Goal: Task Accomplishment & Management: Use online tool/utility

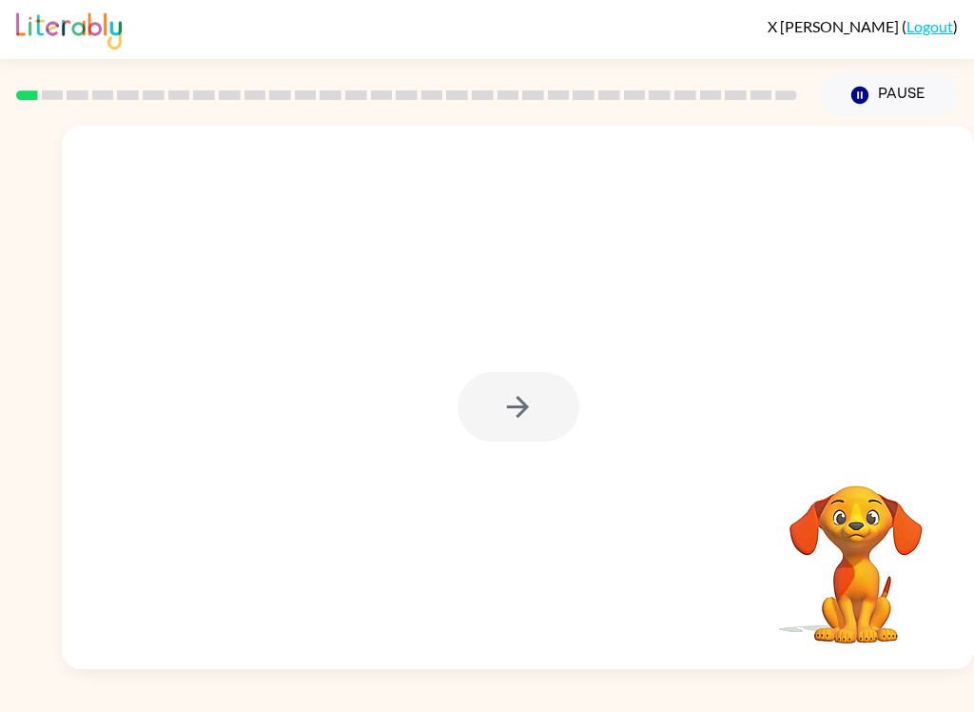
click at [482, 411] on button "button" at bounding box center [519, 406] width 122 height 69
click at [537, 399] on div at bounding box center [518, 397] width 912 height 543
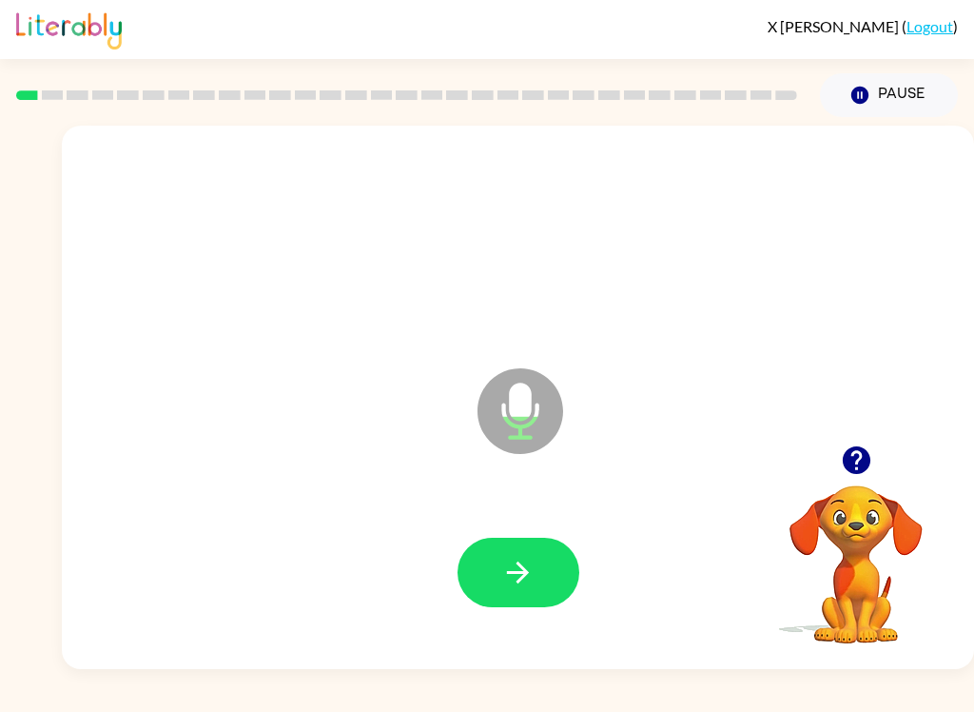
click at [523, 566] on icon "button" at bounding box center [517, 572] width 33 height 33
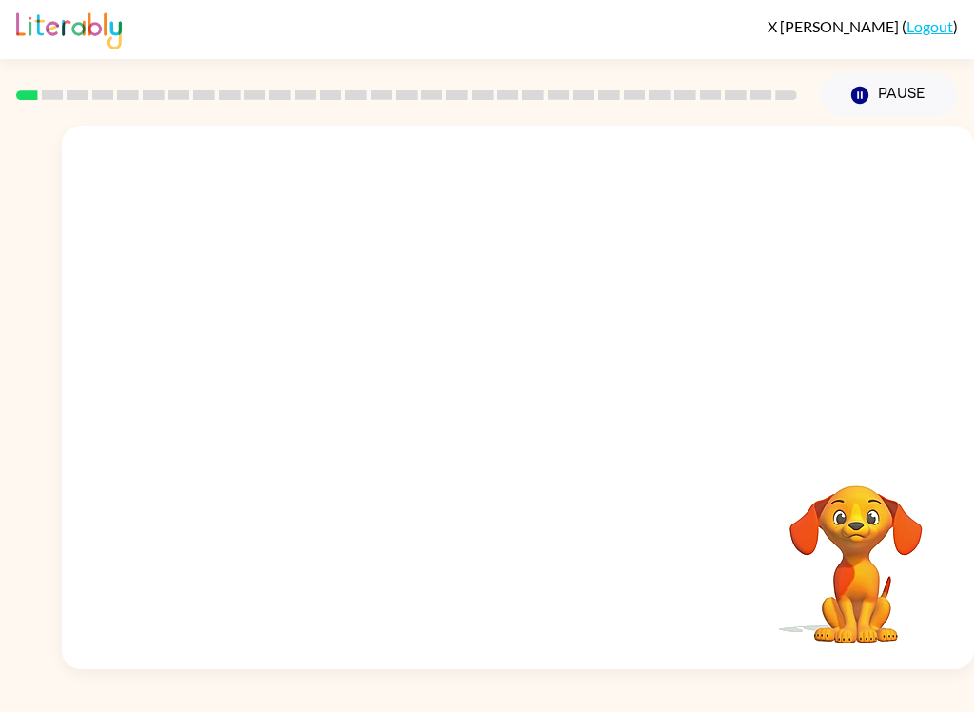
click at [931, 143] on div at bounding box center [518, 397] width 912 height 543
click at [4, 283] on div "Your browser must support playing .mp4 files to use Literably. Please try using…" at bounding box center [487, 393] width 974 height 552
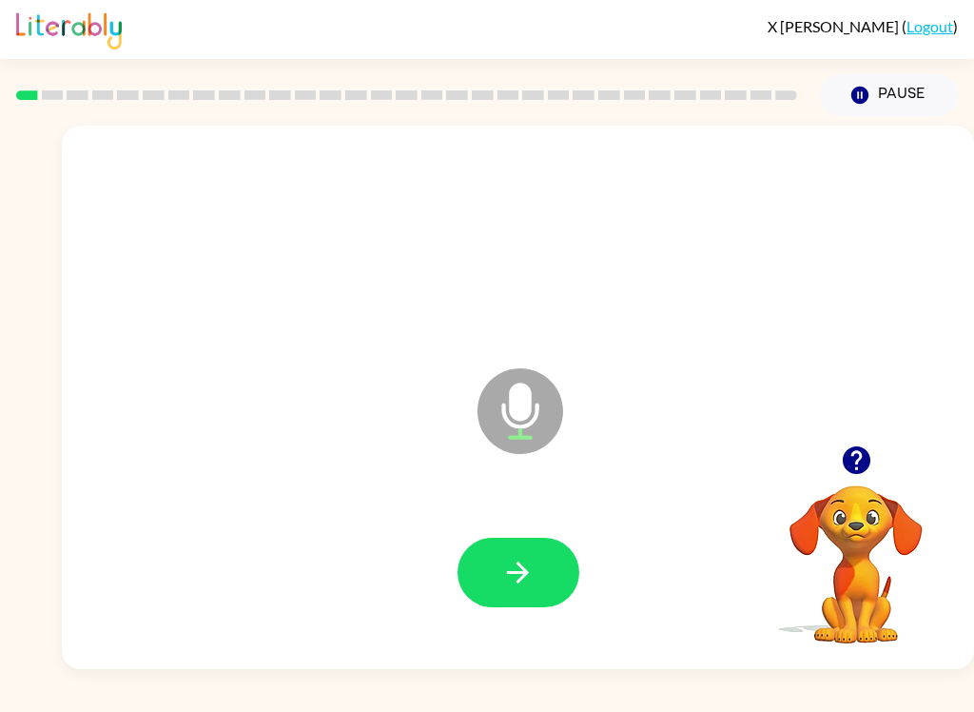
click at [540, 595] on button "button" at bounding box center [519, 571] width 122 height 69
click at [551, 571] on button "button" at bounding box center [519, 571] width 122 height 69
click at [545, 577] on button "button" at bounding box center [519, 571] width 122 height 69
click at [539, 579] on button "button" at bounding box center [519, 571] width 122 height 69
click at [556, 560] on button "button" at bounding box center [519, 571] width 122 height 69
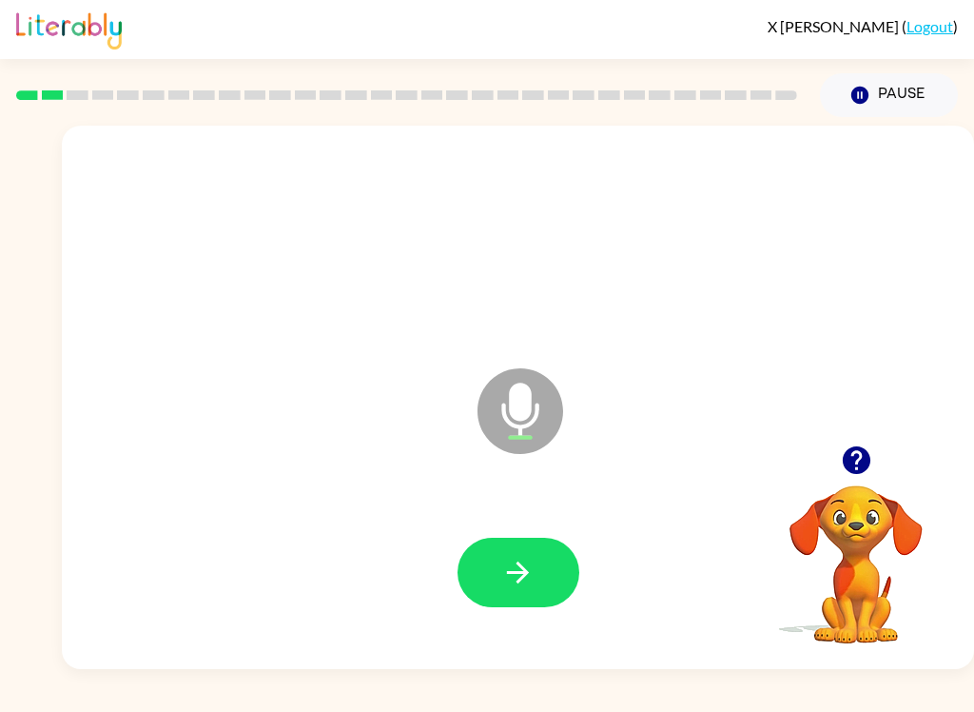
click at [539, 562] on button "button" at bounding box center [519, 571] width 122 height 69
click at [504, 585] on icon "button" at bounding box center [517, 572] width 33 height 33
click at [541, 574] on button "button" at bounding box center [519, 571] width 122 height 69
click at [519, 417] on icon "Microphone The Microphone is here when it is your turn to talk" at bounding box center [615, 434] width 285 height 143
click at [547, 407] on icon at bounding box center [521, 411] width 86 height 86
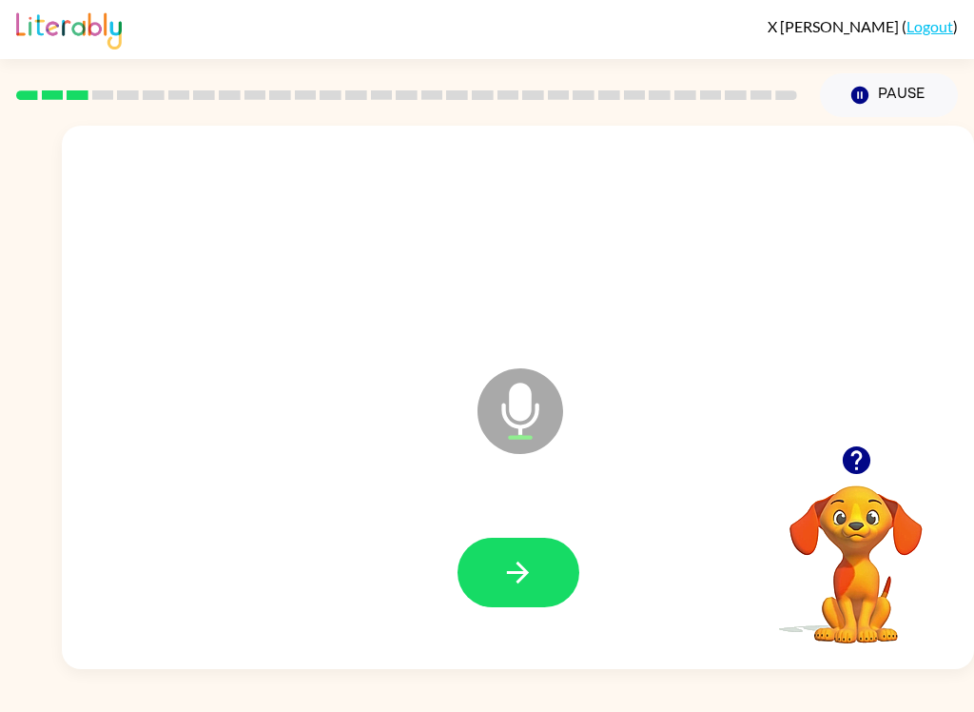
click at [527, 581] on icon "button" at bounding box center [517, 572] width 33 height 33
click at [526, 583] on icon "button" at bounding box center [517, 572] width 33 height 33
click at [556, 576] on button "button" at bounding box center [519, 571] width 122 height 69
click at [536, 570] on button "button" at bounding box center [519, 571] width 122 height 69
click at [541, 559] on button "button" at bounding box center [519, 571] width 122 height 69
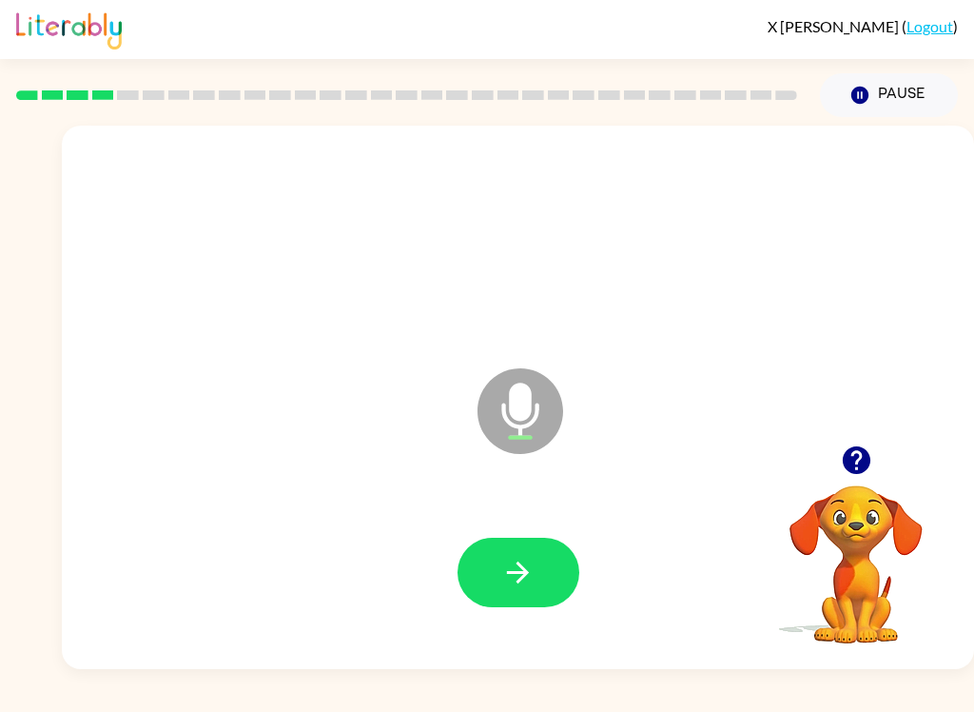
click at [544, 571] on button "button" at bounding box center [519, 571] width 122 height 69
click at [529, 581] on icon "button" at bounding box center [517, 572] width 33 height 33
click at [546, 570] on button "button" at bounding box center [519, 571] width 122 height 69
click at [544, 569] on button "button" at bounding box center [519, 571] width 122 height 69
click at [520, 570] on icon "button" at bounding box center [517, 572] width 33 height 33
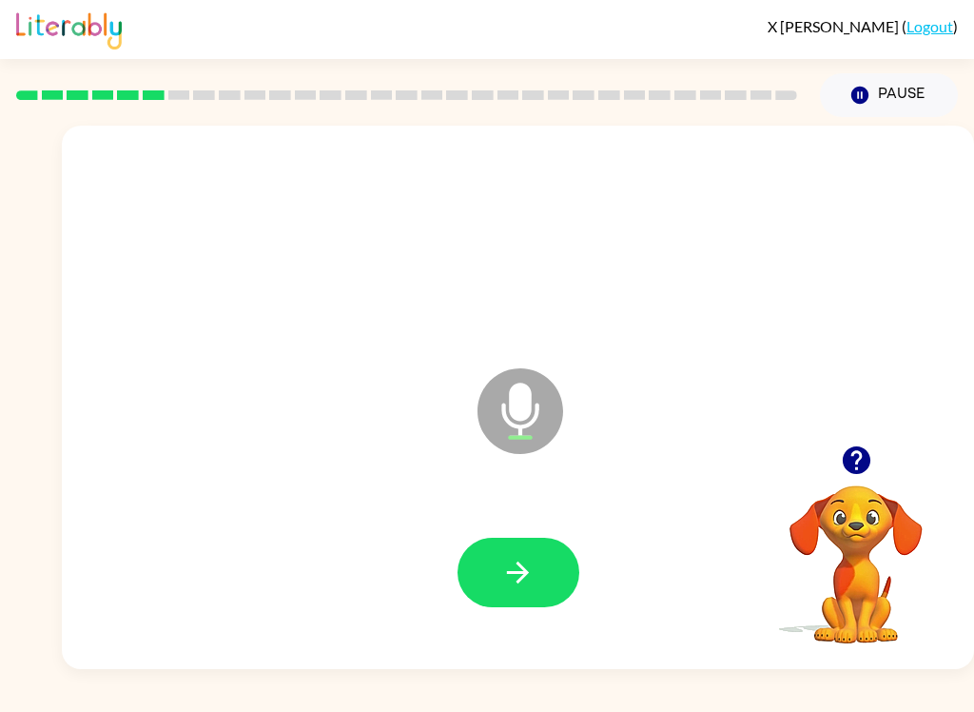
click at [514, 573] on icon "button" at bounding box center [518, 572] width 22 height 22
click at [533, 576] on icon "button" at bounding box center [517, 572] width 33 height 33
click at [510, 599] on button "button" at bounding box center [519, 571] width 122 height 69
click at [514, 576] on icon "button" at bounding box center [517, 572] width 33 height 33
click at [522, 548] on button "button" at bounding box center [519, 571] width 122 height 69
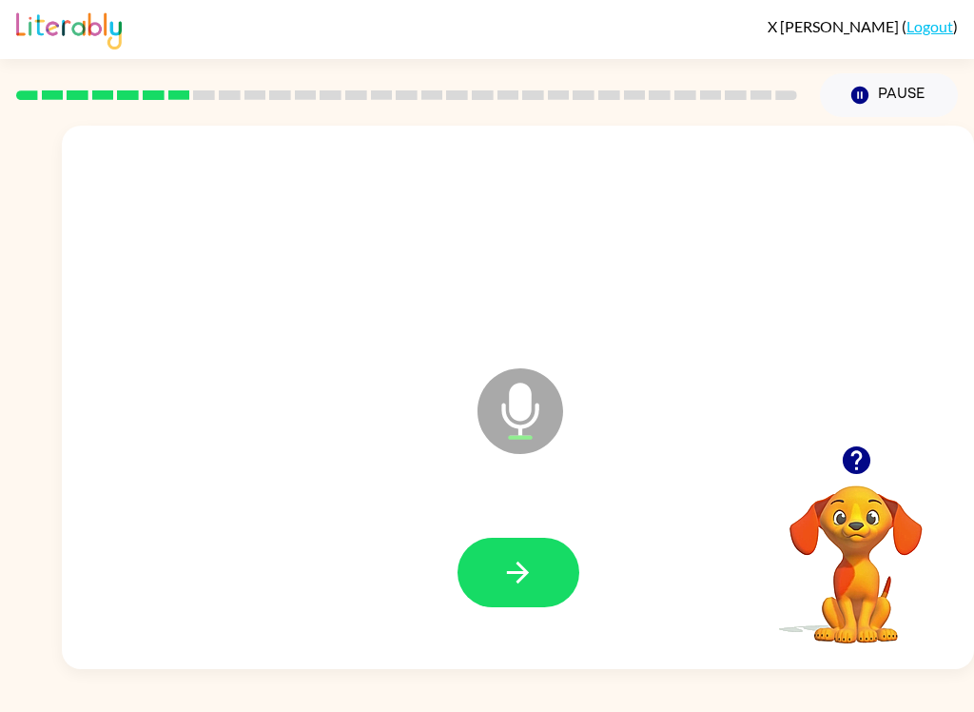
click at [551, 546] on button "button" at bounding box center [519, 571] width 122 height 69
click at [858, 472] on icon "button" at bounding box center [856, 460] width 28 height 28
click at [542, 604] on button "button" at bounding box center [519, 571] width 122 height 69
click at [545, 585] on button "button" at bounding box center [519, 571] width 122 height 69
click at [534, 587] on icon "button" at bounding box center [517, 572] width 33 height 33
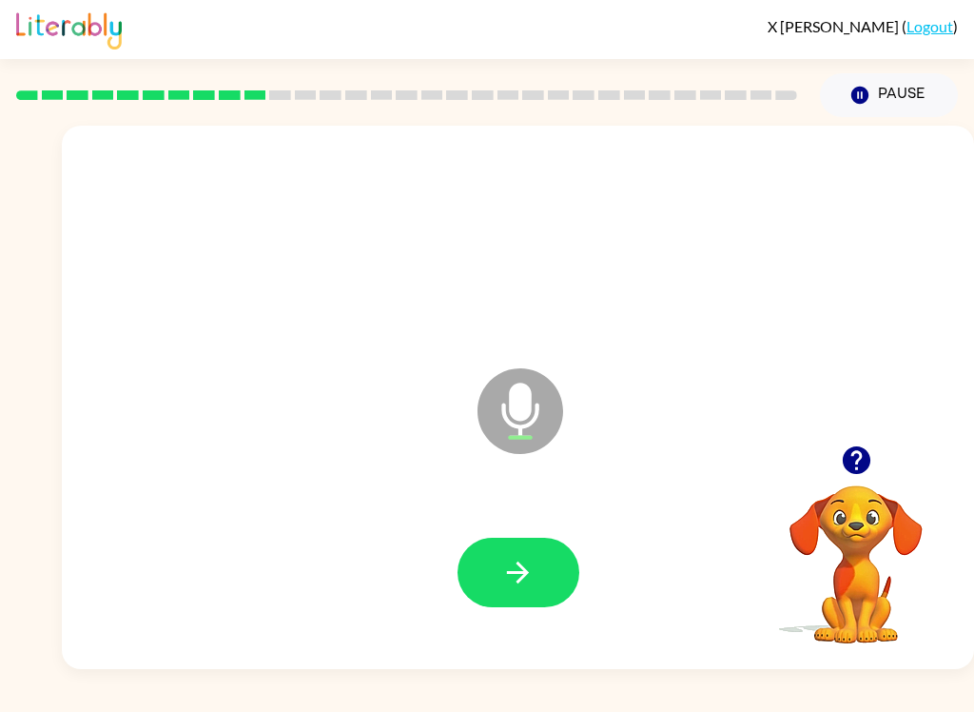
click at [488, 590] on button "button" at bounding box center [519, 571] width 122 height 69
click at [855, 463] on icon "button" at bounding box center [856, 459] width 33 height 33
click at [503, 573] on icon "button" at bounding box center [517, 572] width 33 height 33
click at [552, 557] on button "button" at bounding box center [519, 571] width 122 height 69
click at [528, 559] on icon "button" at bounding box center [517, 572] width 33 height 33
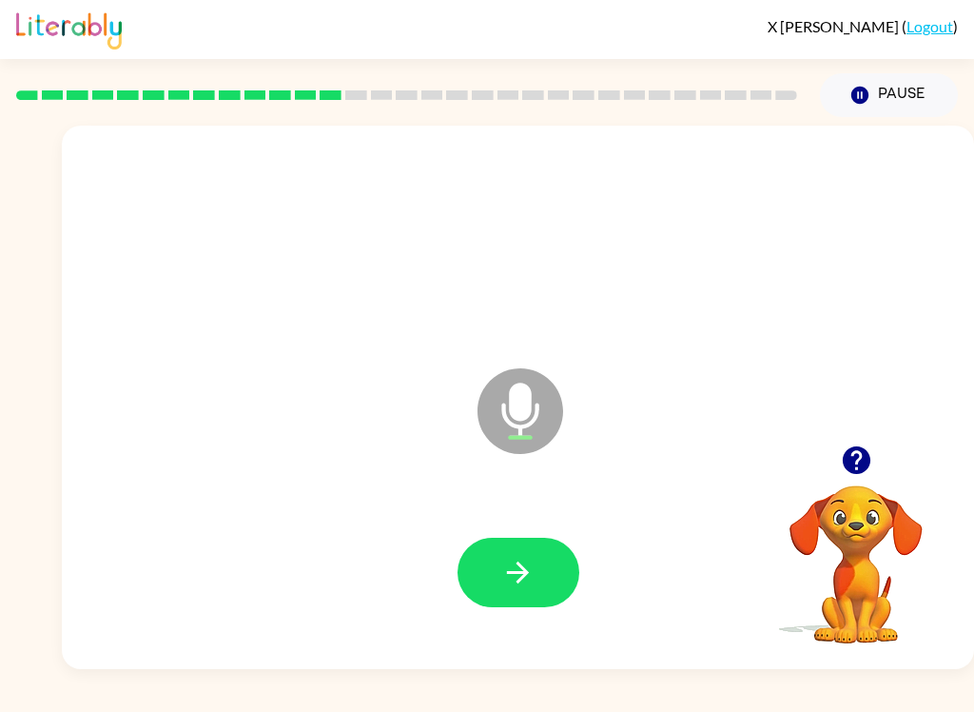
click at [498, 585] on button "button" at bounding box center [519, 571] width 122 height 69
click at [501, 560] on icon "button" at bounding box center [517, 572] width 33 height 33
click at [548, 551] on button "button" at bounding box center [519, 571] width 122 height 69
click at [505, 548] on button "button" at bounding box center [519, 571] width 122 height 69
click at [536, 603] on button "button" at bounding box center [519, 571] width 122 height 69
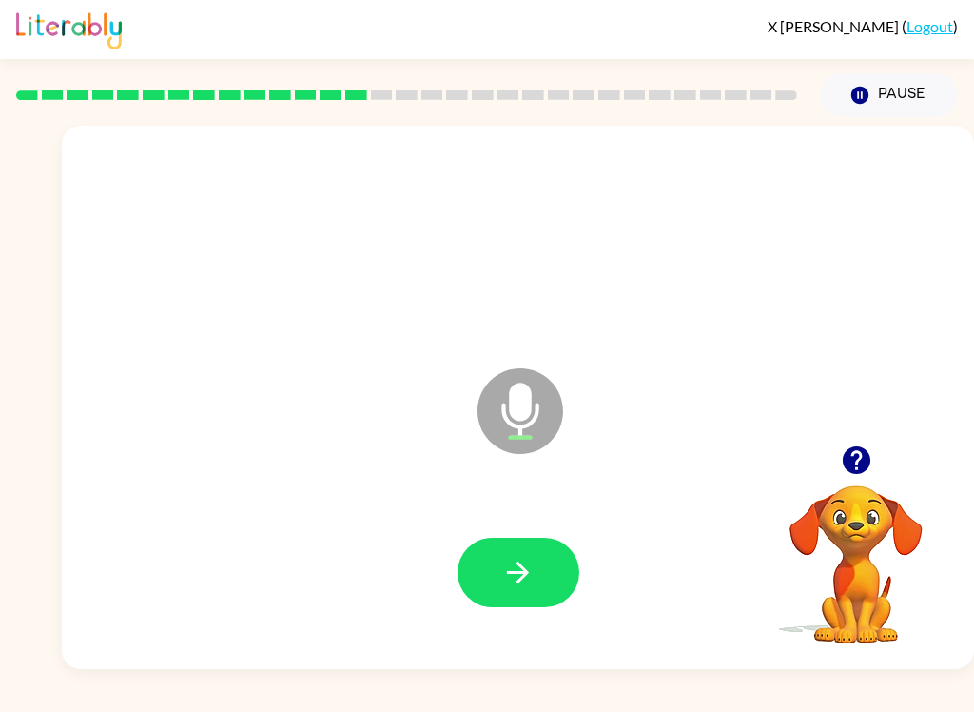
click at [537, 573] on button "button" at bounding box center [519, 571] width 122 height 69
click at [523, 563] on icon "button" at bounding box center [517, 572] width 33 height 33
click at [524, 584] on icon "button" at bounding box center [517, 572] width 33 height 33
click at [528, 572] on icon "button" at bounding box center [518, 572] width 22 height 22
click at [522, 556] on icon "button" at bounding box center [517, 572] width 33 height 33
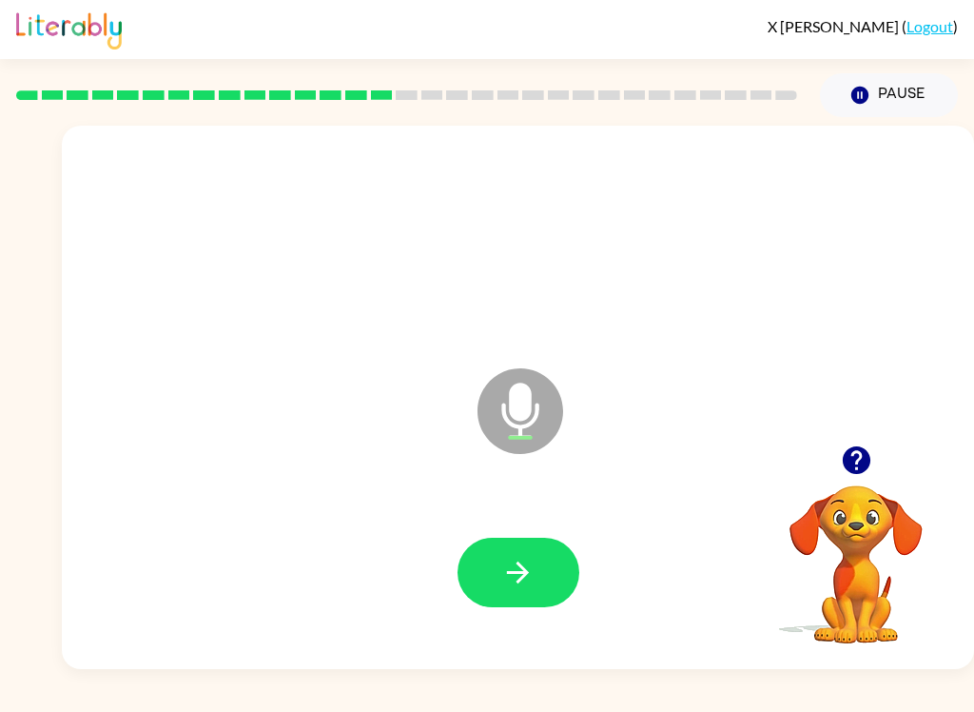
click at [523, 560] on icon "button" at bounding box center [517, 572] width 33 height 33
click at [517, 566] on icon "button" at bounding box center [517, 572] width 33 height 33
click at [513, 576] on icon "button" at bounding box center [517, 572] width 33 height 33
click at [512, 556] on icon "button" at bounding box center [517, 572] width 33 height 33
click at [506, 568] on icon "button" at bounding box center [517, 572] width 33 height 33
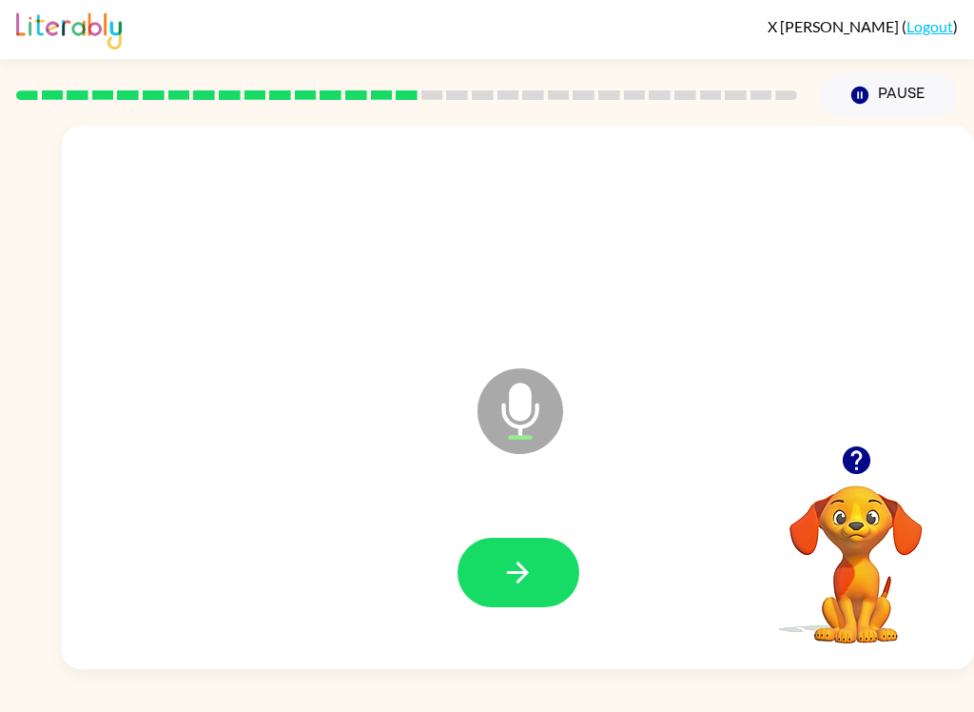
click at [486, 595] on button "button" at bounding box center [519, 571] width 122 height 69
click at [532, 585] on icon "button" at bounding box center [517, 572] width 33 height 33
click at [508, 583] on icon "button" at bounding box center [517, 572] width 33 height 33
click at [535, 560] on button "button" at bounding box center [519, 571] width 122 height 69
click at [552, 578] on button "button" at bounding box center [519, 571] width 122 height 69
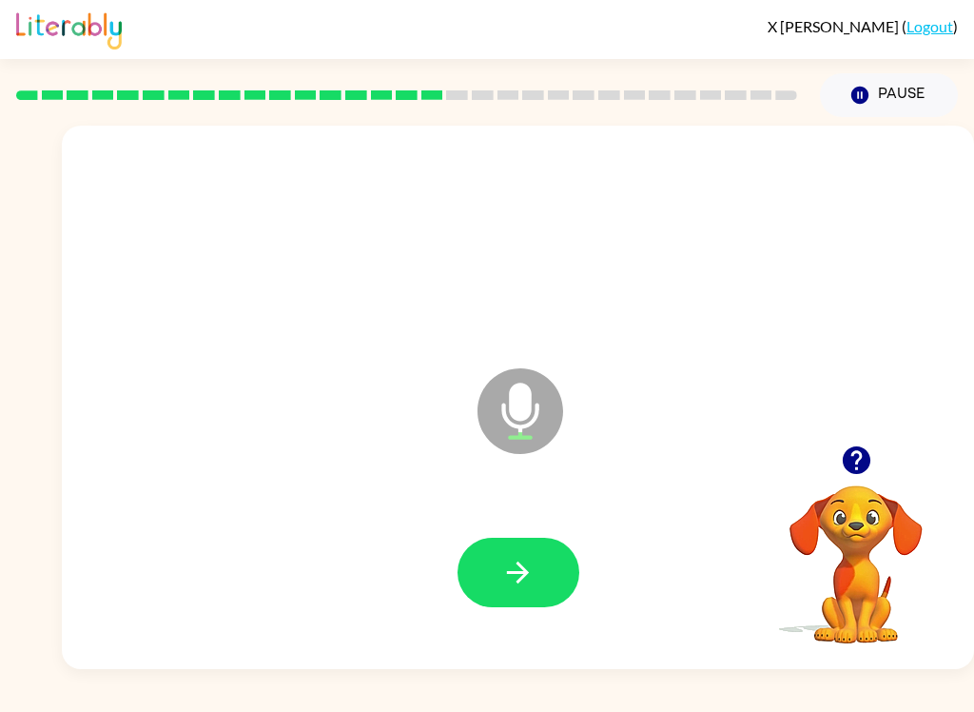
click at [537, 591] on button "button" at bounding box center [519, 571] width 122 height 69
click at [492, 582] on button "button" at bounding box center [519, 571] width 122 height 69
click at [508, 570] on icon "button" at bounding box center [517, 572] width 33 height 33
click at [502, 579] on icon "button" at bounding box center [517, 572] width 33 height 33
click at [512, 561] on icon "button" at bounding box center [517, 572] width 33 height 33
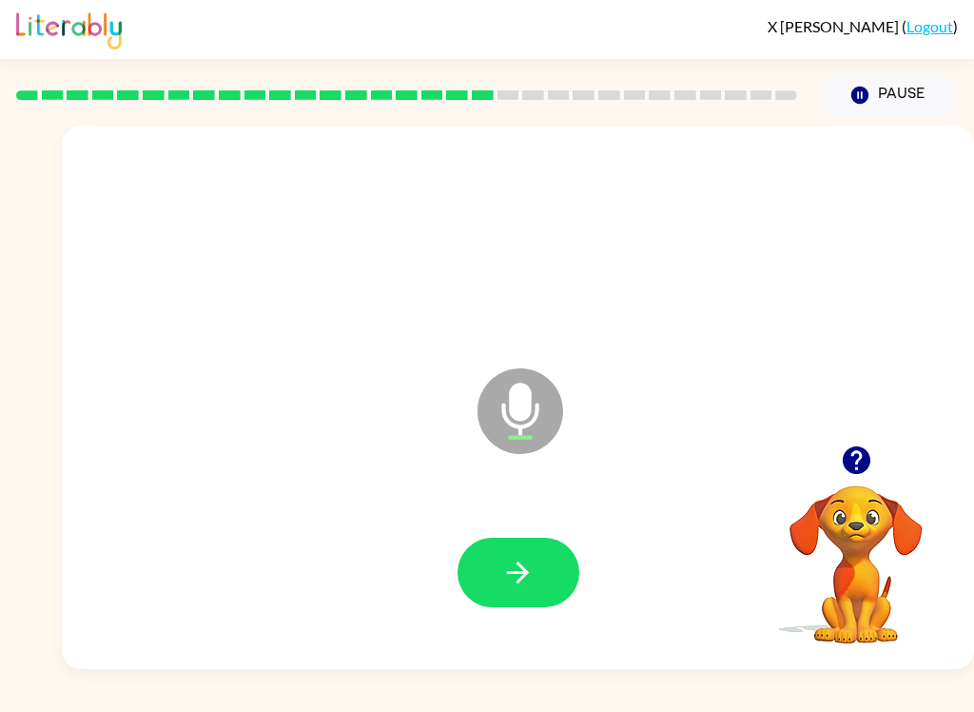
click at [556, 548] on button "button" at bounding box center [519, 571] width 122 height 69
click at [520, 583] on icon "button" at bounding box center [517, 572] width 33 height 33
click at [513, 549] on button "button" at bounding box center [519, 571] width 122 height 69
click at [486, 565] on button "button" at bounding box center [519, 571] width 122 height 69
click at [500, 571] on button "button" at bounding box center [519, 571] width 122 height 69
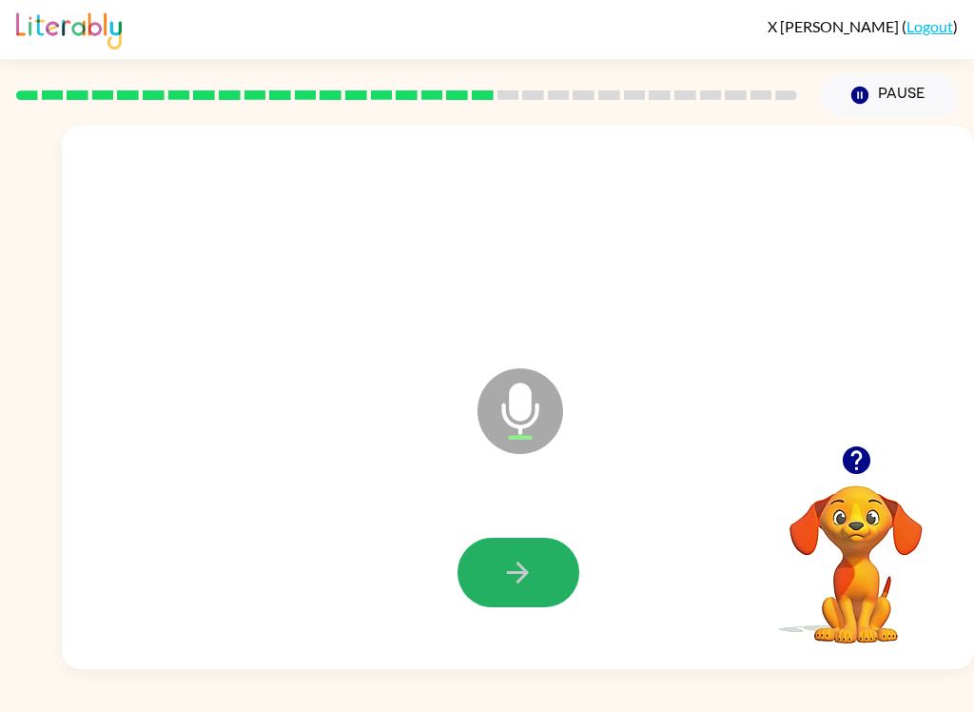
click at [544, 577] on button "button" at bounding box center [519, 571] width 122 height 69
click at [552, 575] on button "button" at bounding box center [519, 571] width 122 height 69
click at [537, 576] on button "button" at bounding box center [519, 571] width 122 height 69
click at [527, 573] on icon "button" at bounding box center [518, 572] width 22 height 22
click at [471, 573] on button "button" at bounding box center [519, 571] width 122 height 69
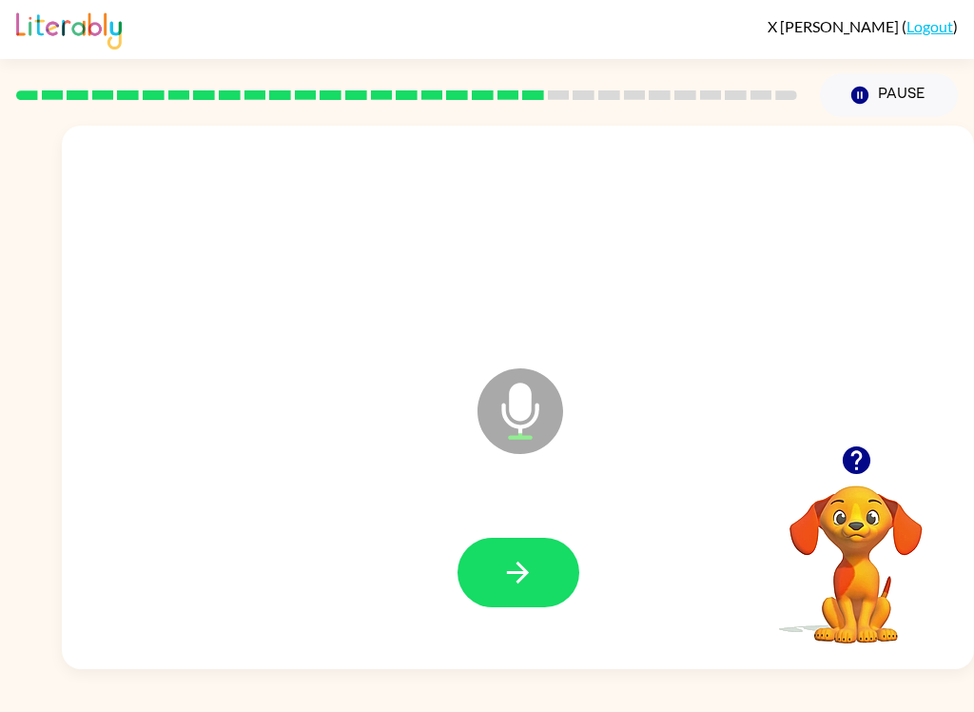
click at [505, 576] on icon "button" at bounding box center [517, 572] width 33 height 33
click at [491, 570] on button "button" at bounding box center [519, 571] width 122 height 69
click at [522, 540] on button "button" at bounding box center [519, 571] width 122 height 69
click at [547, 573] on button "button" at bounding box center [519, 571] width 122 height 69
click at [549, 568] on button "button" at bounding box center [519, 571] width 122 height 69
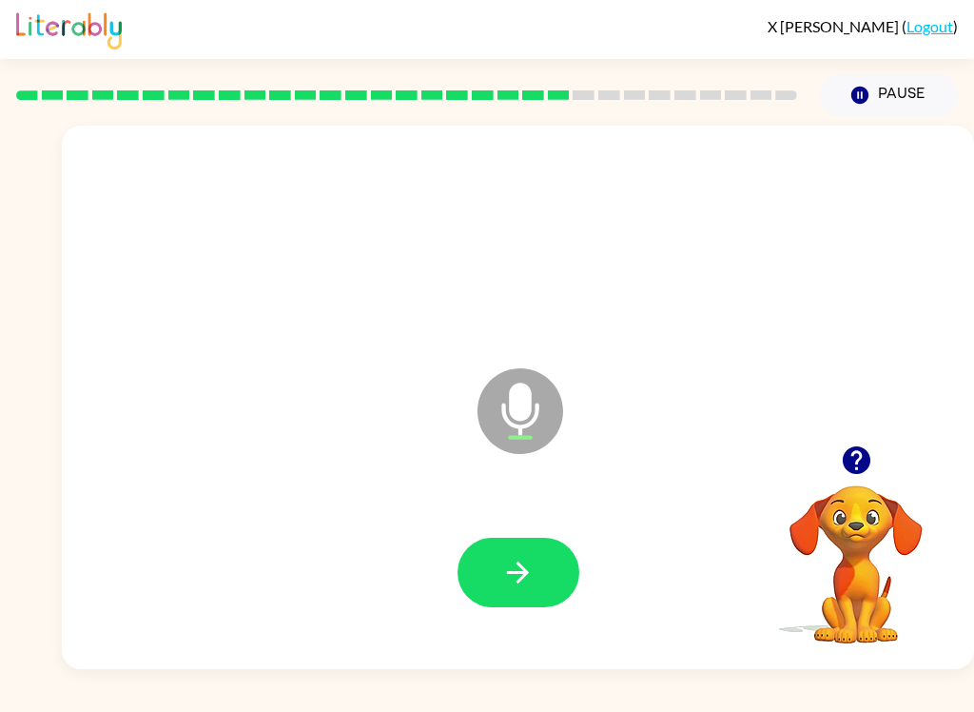
click at [520, 583] on icon "button" at bounding box center [517, 572] width 33 height 33
click at [545, 585] on button "button" at bounding box center [519, 571] width 122 height 69
click at [476, 570] on button "button" at bounding box center [519, 571] width 122 height 69
click at [546, 591] on button "button" at bounding box center [519, 571] width 122 height 69
click at [561, 559] on button "button" at bounding box center [519, 571] width 122 height 69
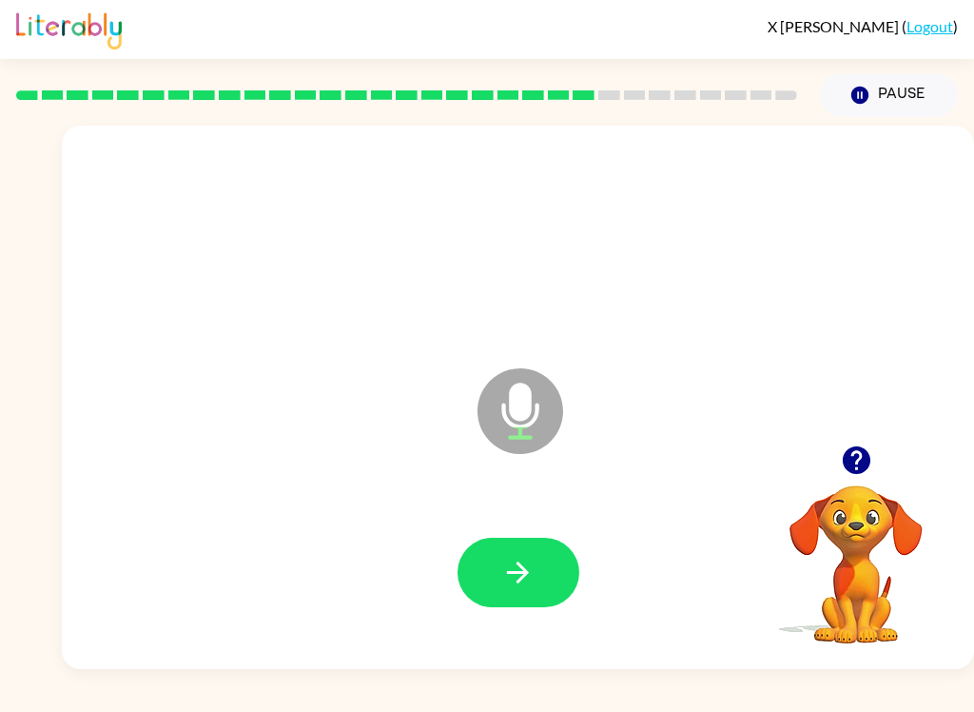
click at [558, 587] on button "button" at bounding box center [519, 571] width 122 height 69
click at [558, 630] on div at bounding box center [518, 573] width 874 height 156
click at [481, 628] on div at bounding box center [518, 573] width 874 height 156
click at [501, 555] on button "button" at bounding box center [519, 571] width 122 height 69
click at [510, 583] on icon "button" at bounding box center [517, 572] width 33 height 33
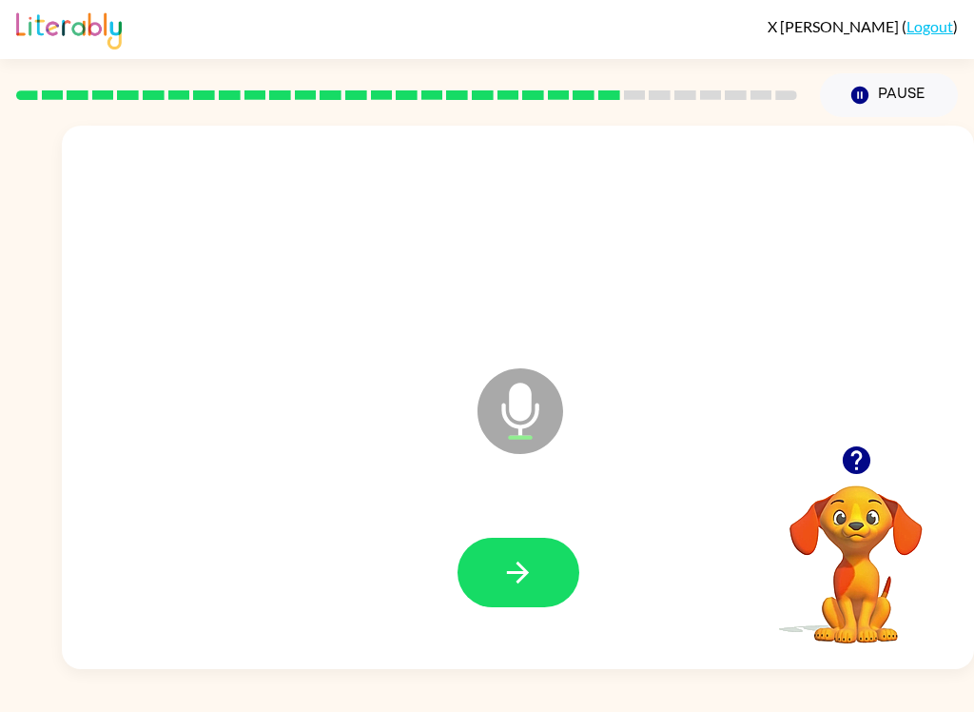
click at [492, 576] on button "button" at bounding box center [519, 571] width 122 height 69
click at [531, 538] on button "button" at bounding box center [519, 571] width 122 height 69
click at [505, 576] on icon "button" at bounding box center [517, 572] width 33 height 33
click at [556, 566] on button "button" at bounding box center [519, 571] width 122 height 69
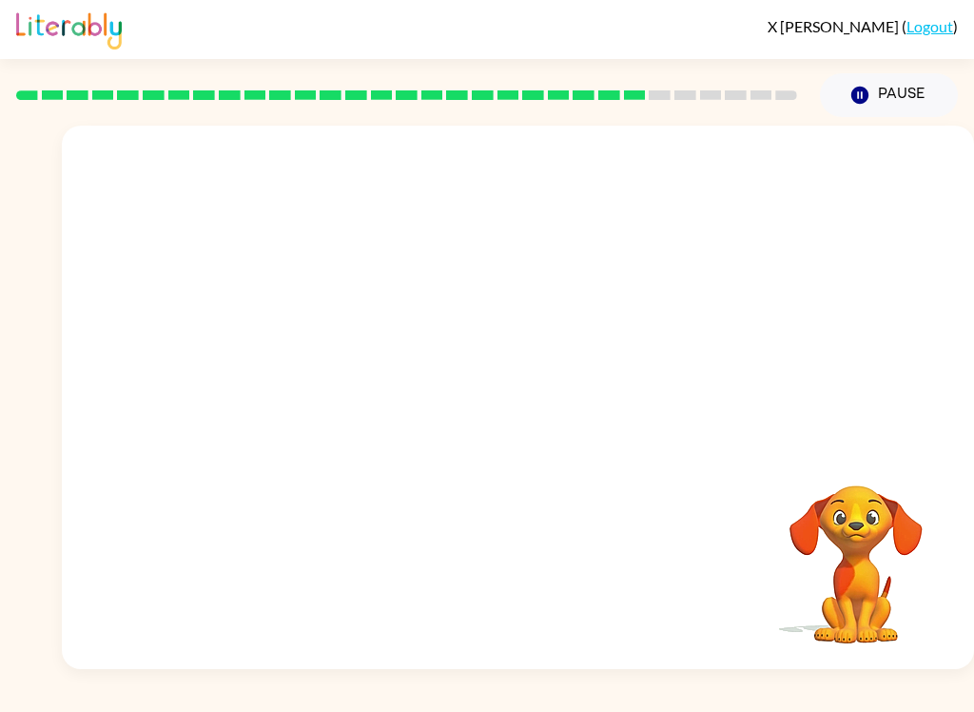
click at [877, 201] on div at bounding box center [518, 242] width 874 height 156
click at [883, 149] on div at bounding box center [518, 397] width 912 height 543
click at [882, 149] on div at bounding box center [518, 397] width 912 height 543
click at [862, 185] on div at bounding box center [518, 242] width 874 height 156
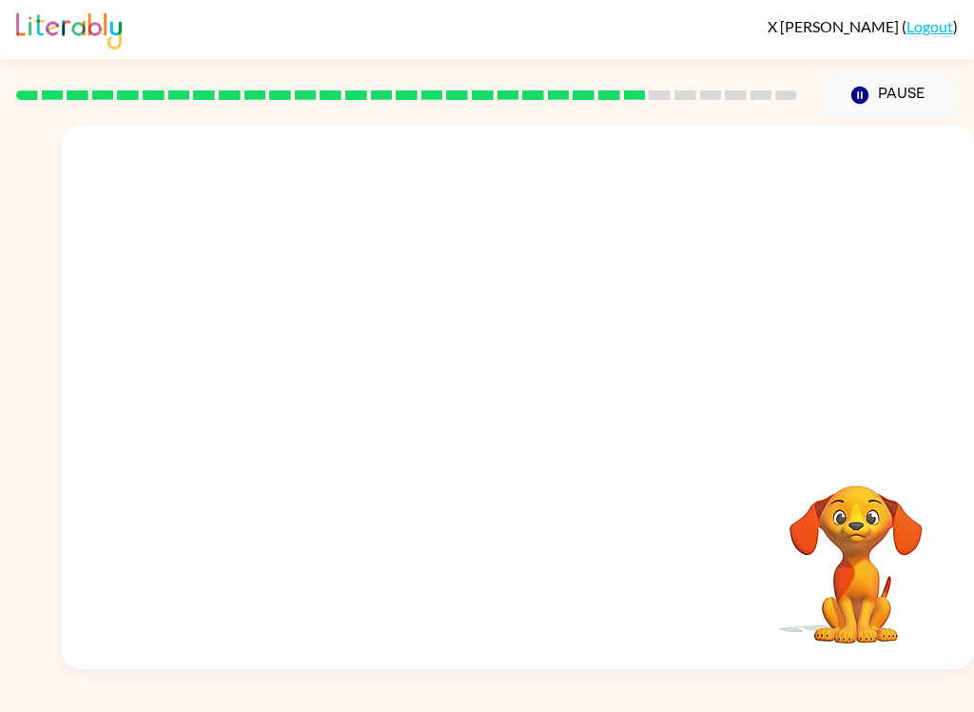
click at [862, 184] on div at bounding box center [518, 242] width 874 height 156
click at [866, 183] on div at bounding box center [518, 242] width 874 height 156
click at [866, 182] on div at bounding box center [518, 242] width 874 height 156
click at [897, 149] on div at bounding box center [518, 397] width 912 height 543
click at [853, 201] on div at bounding box center [518, 242] width 874 height 156
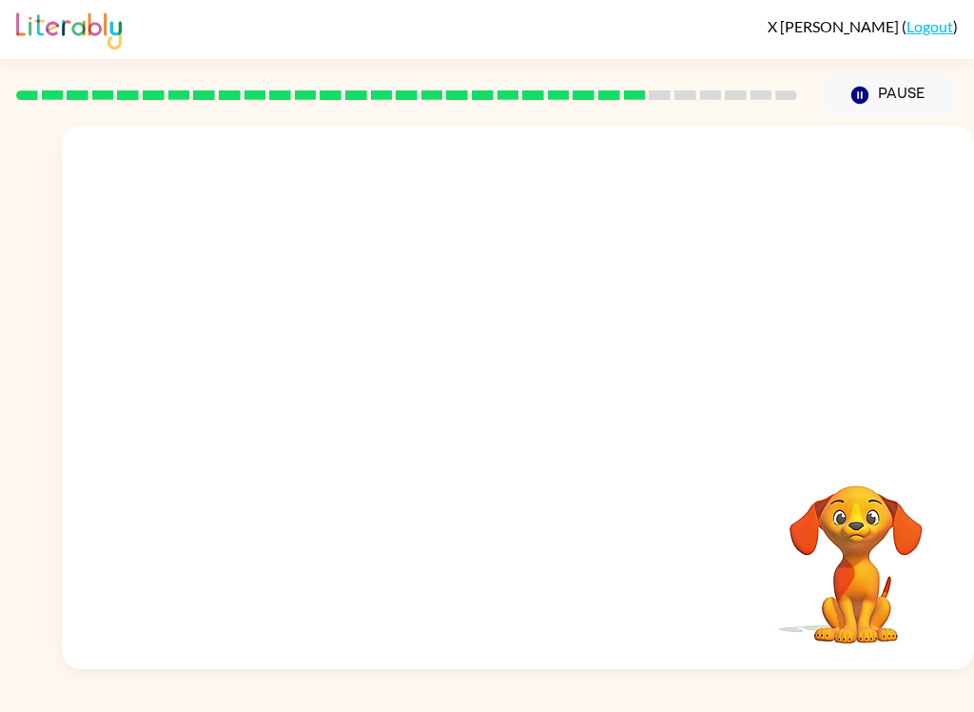
click at [861, 194] on div at bounding box center [518, 242] width 874 height 156
click at [861, 193] on div at bounding box center [518, 242] width 874 height 156
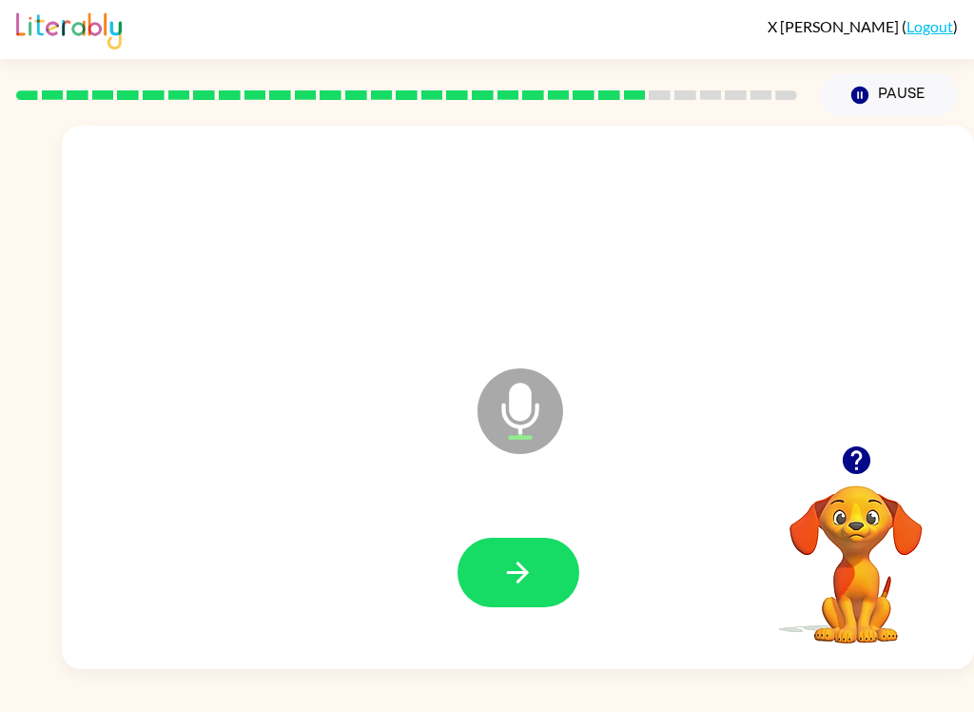
click at [518, 572] on icon "button" at bounding box center [518, 572] width 22 height 22
click at [478, 572] on button "button" at bounding box center [519, 571] width 122 height 69
click at [502, 567] on icon "button" at bounding box center [517, 572] width 33 height 33
click at [462, 591] on button "button" at bounding box center [519, 571] width 122 height 69
click at [489, 594] on button "button" at bounding box center [519, 571] width 122 height 69
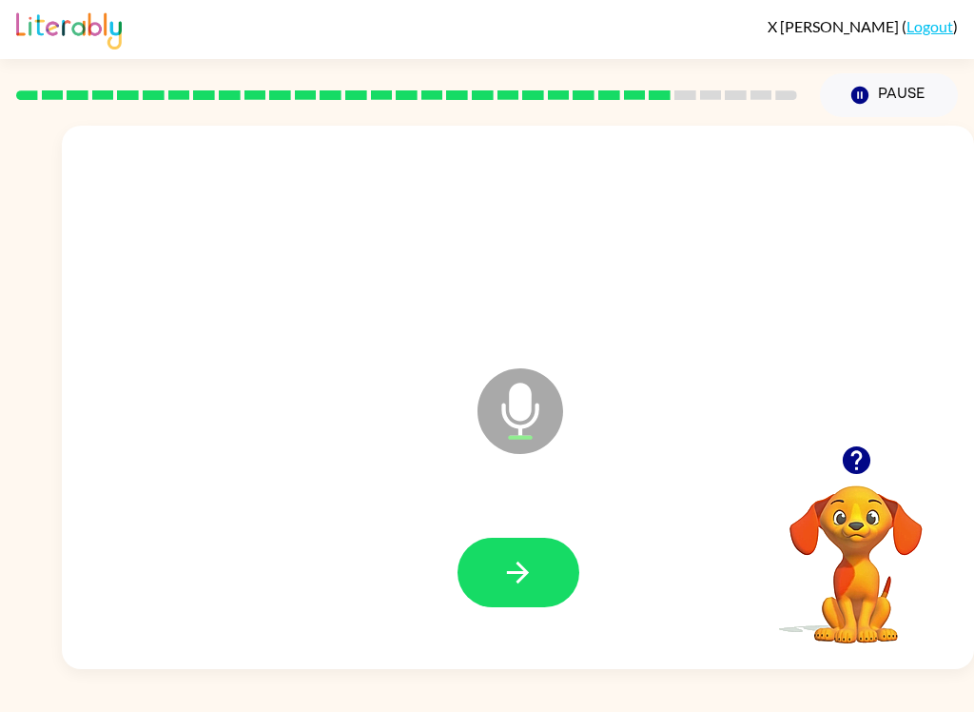
click at [551, 565] on button "button" at bounding box center [519, 571] width 122 height 69
click at [533, 589] on icon "button" at bounding box center [517, 572] width 33 height 33
click at [552, 544] on button "button" at bounding box center [519, 571] width 122 height 69
click at [539, 580] on button "button" at bounding box center [519, 571] width 122 height 69
click at [541, 585] on button "button" at bounding box center [519, 571] width 122 height 69
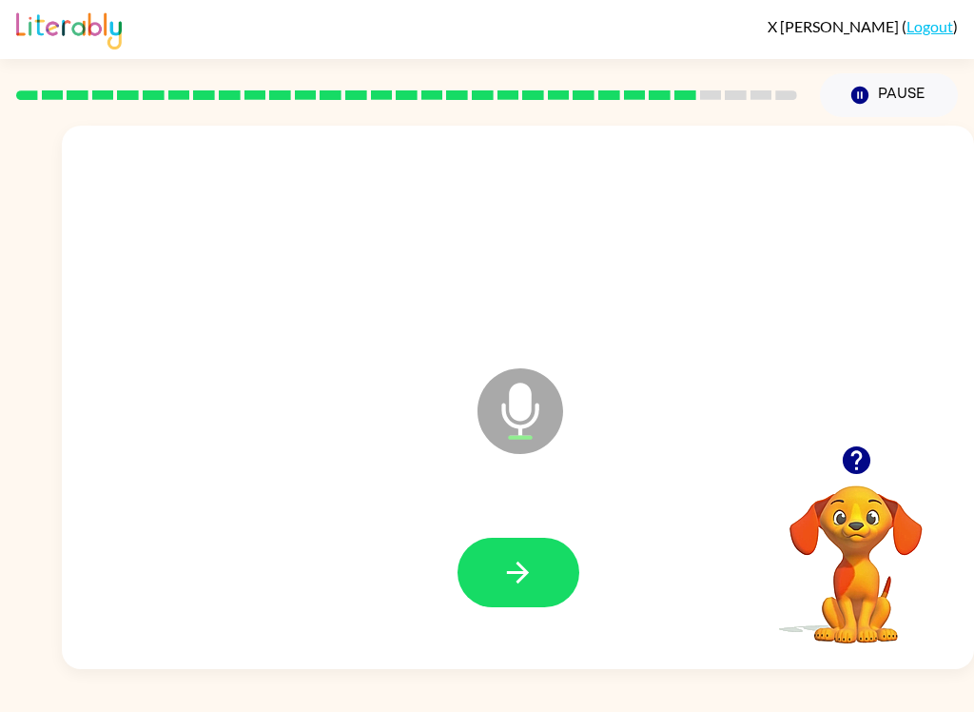
click at [514, 555] on button "button" at bounding box center [519, 571] width 122 height 69
click at [524, 571] on icon "button" at bounding box center [518, 572] width 22 height 22
click at [521, 562] on icon "button" at bounding box center [517, 572] width 33 height 33
click at [528, 565] on icon "button" at bounding box center [517, 572] width 33 height 33
click at [516, 589] on icon "button" at bounding box center [517, 572] width 33 height 33
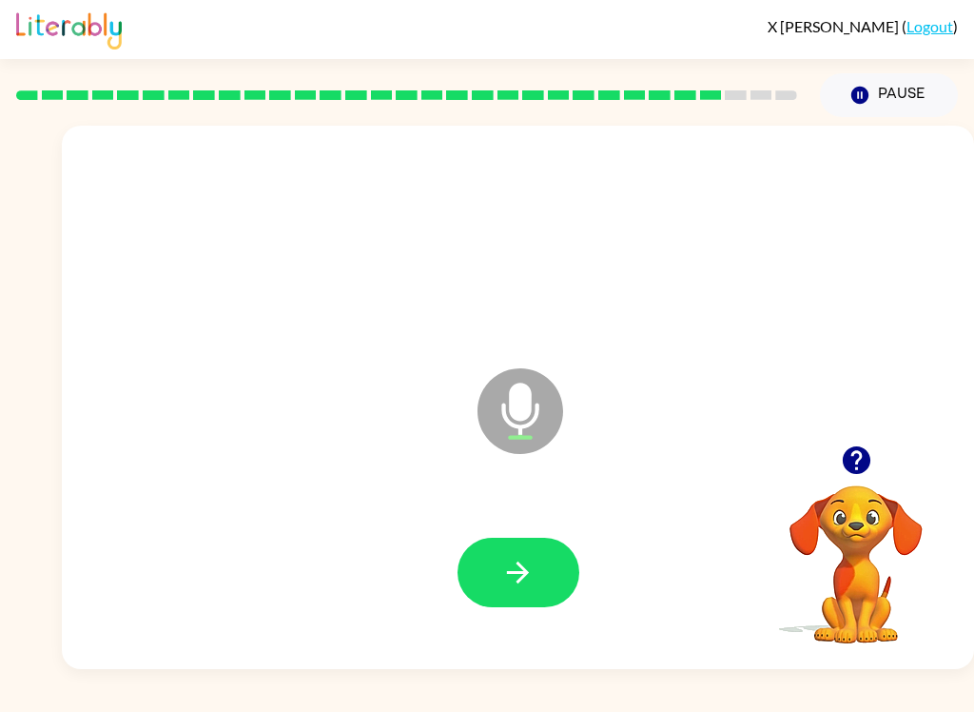
click at [538, 565] on button "button" at bounding box center [519, 571] width 122 height 69
click at [560, 568] on button "button" at bounding box center [519, 571] width 122 height 69
click at [519, 566] on icon "button" at bounding box center [518, 572] width 22 height 22
click at [536, 570] on button "button" at bounding box center [519, 571] width 122 height 69
click at [532, 570] on icon "button" at bounding box center [517, 572] width 33 height 33
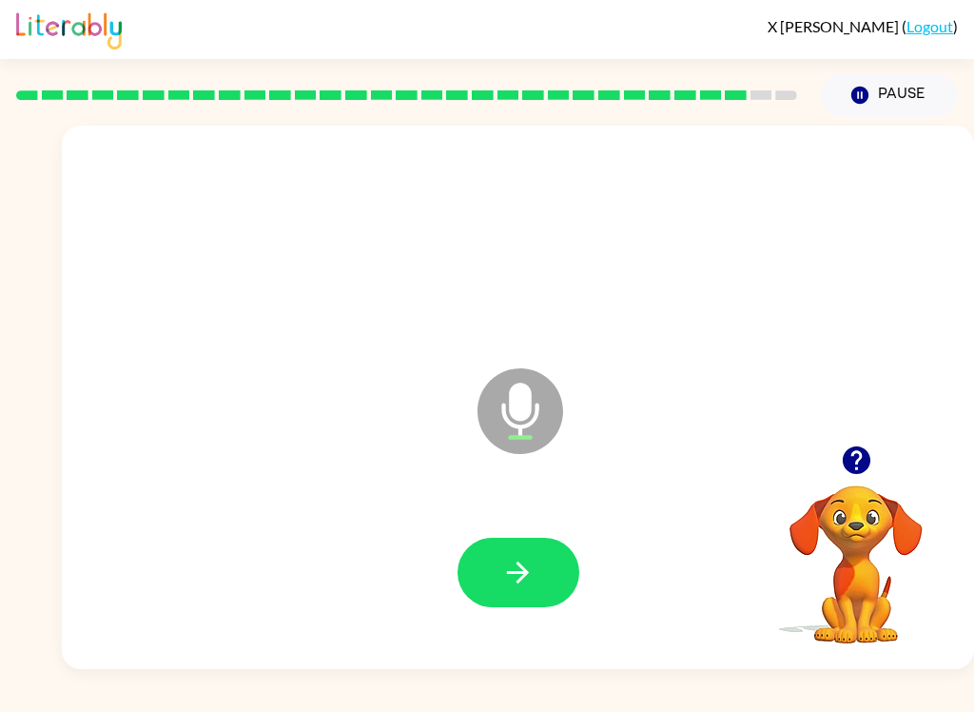
click at [518, 576] on icon "button" at bounding box center [517, 572] width 33 height 33
click at [516, 572] on icon "button" at bounding box center [518, 572] width 22 height 22
click at [529, 578] on icon "button" at bounding box center [517, 572] width 33 height 33
click at [526, 573] on icon "button" at bounding box center [518, 572] width 22 height 22
click at [502, 558] on icon "button" at bounding box center [517, 572] width 33 height 33
